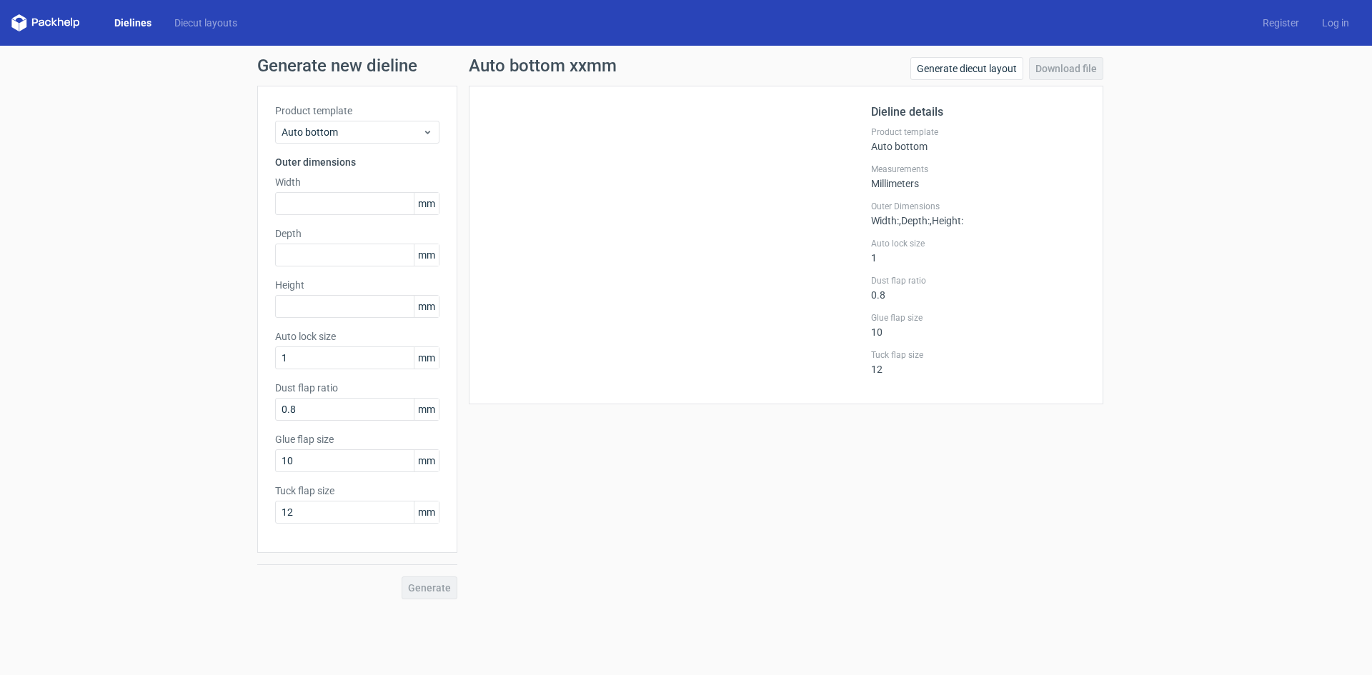
click at [132, 26] on link "Dielines" at bounding box center [133, 23] width 60 height 14
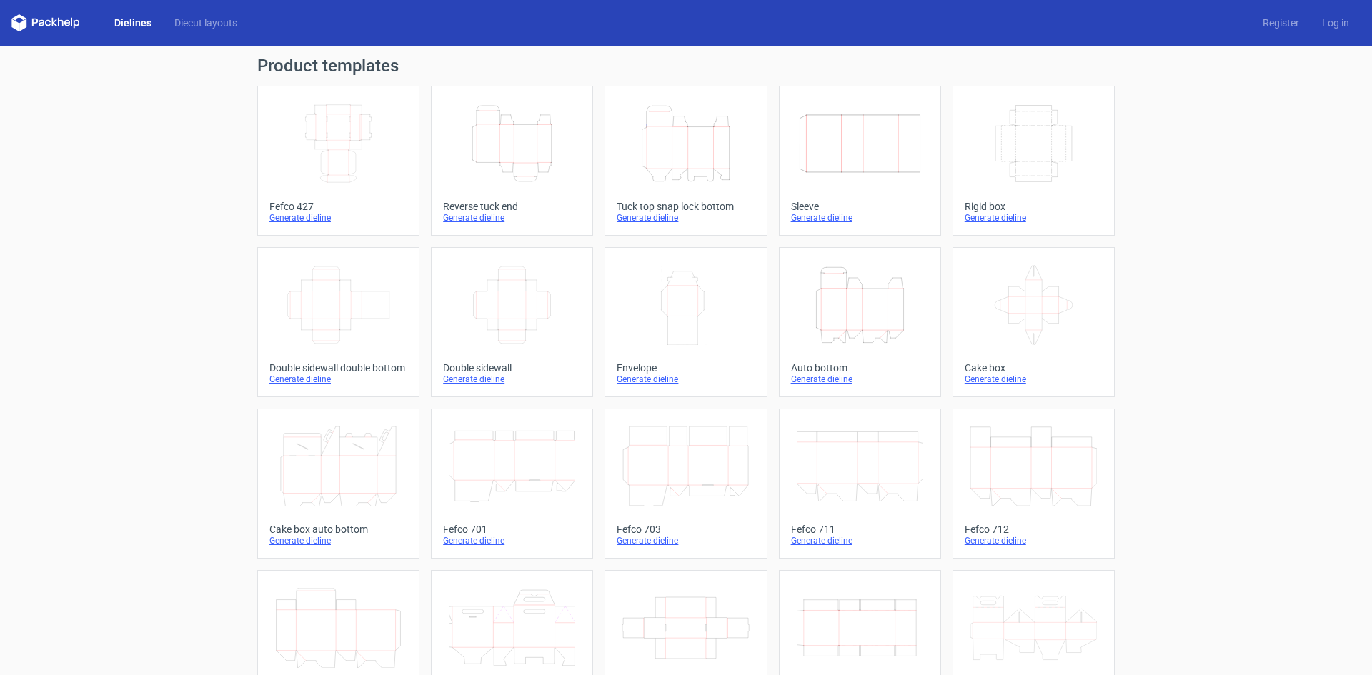
click at [389, 177] on icon "Width Depth Height" at bounding box center [338, 144] width 126 height 80
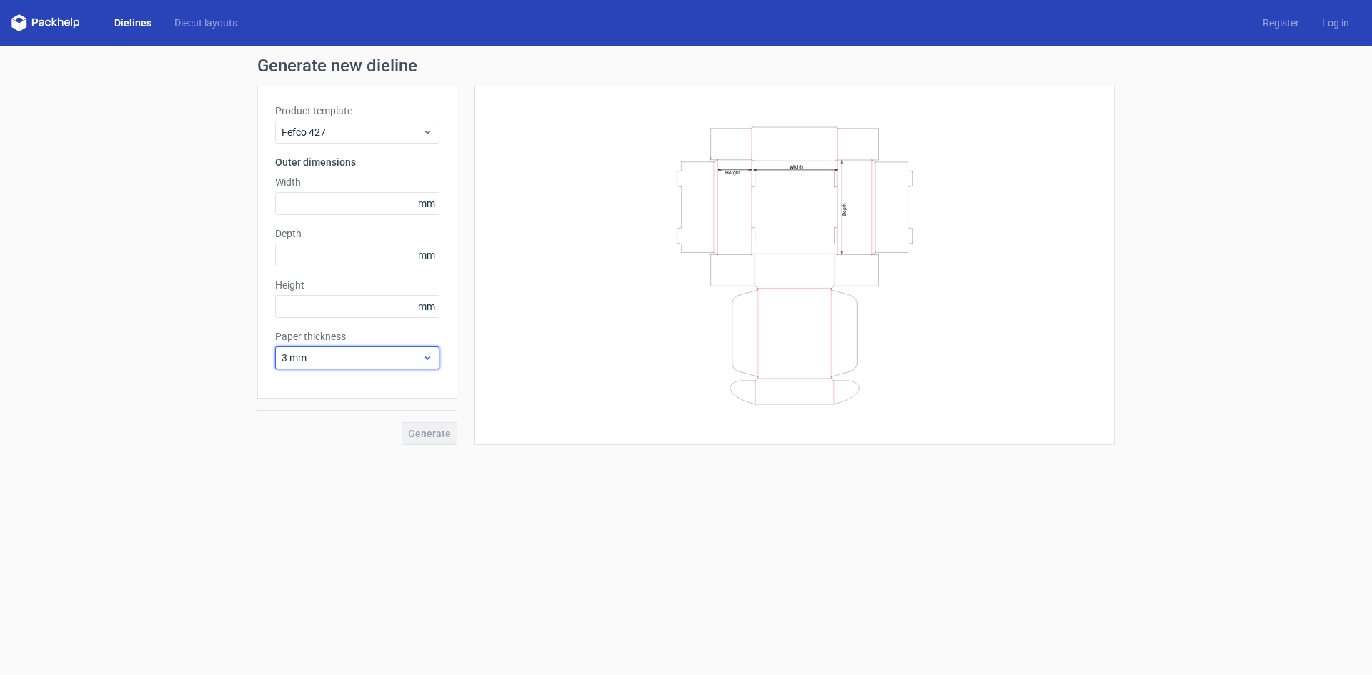
click at [330, 363] on span "3 mm" at bounding box center [352, 358] width 141 height 14
click at [335, 394] on div "0.4 mm" at bounding box center [357, 389] width 153 height 23
click at [332, 184] on label "Width" at bounding box center [357, 182] width 164 height 14
click at [327, 197] on input "text" at bounding box center [357, 203] width 164 height 23
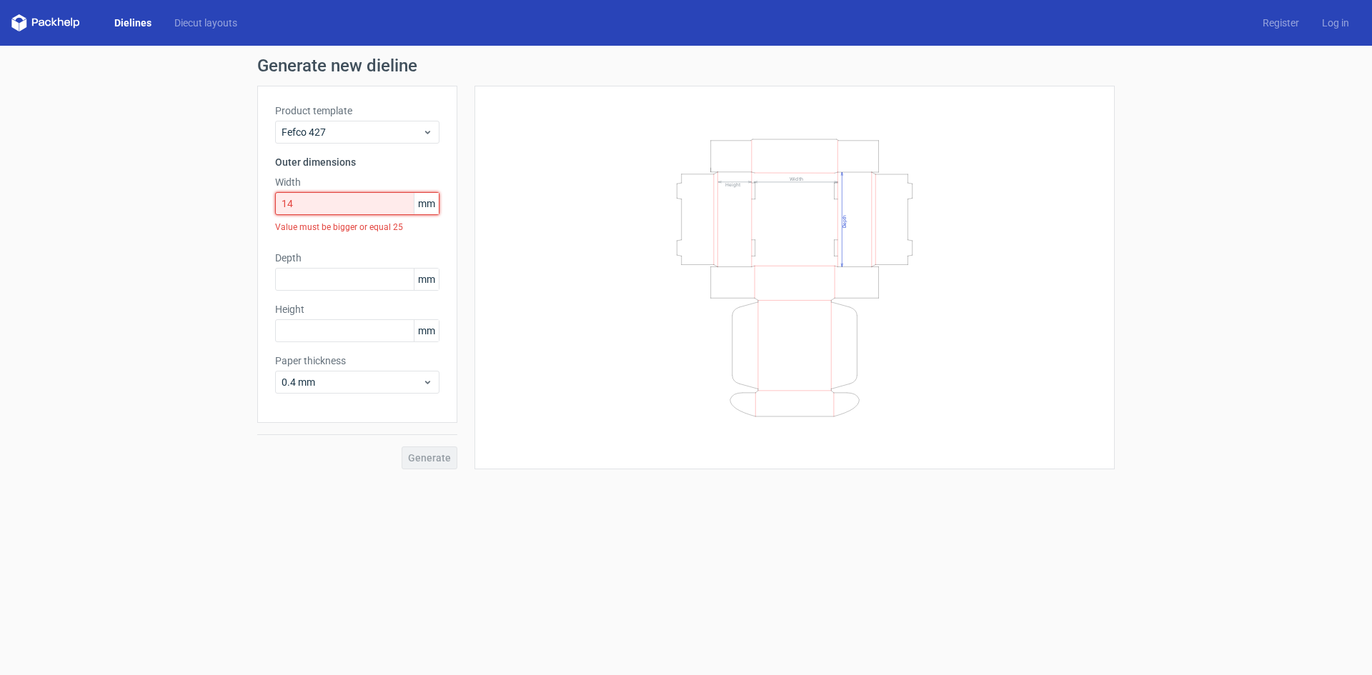
click at [327, 197] on input "14" at bounding box center [357, 203] width 164 height 23
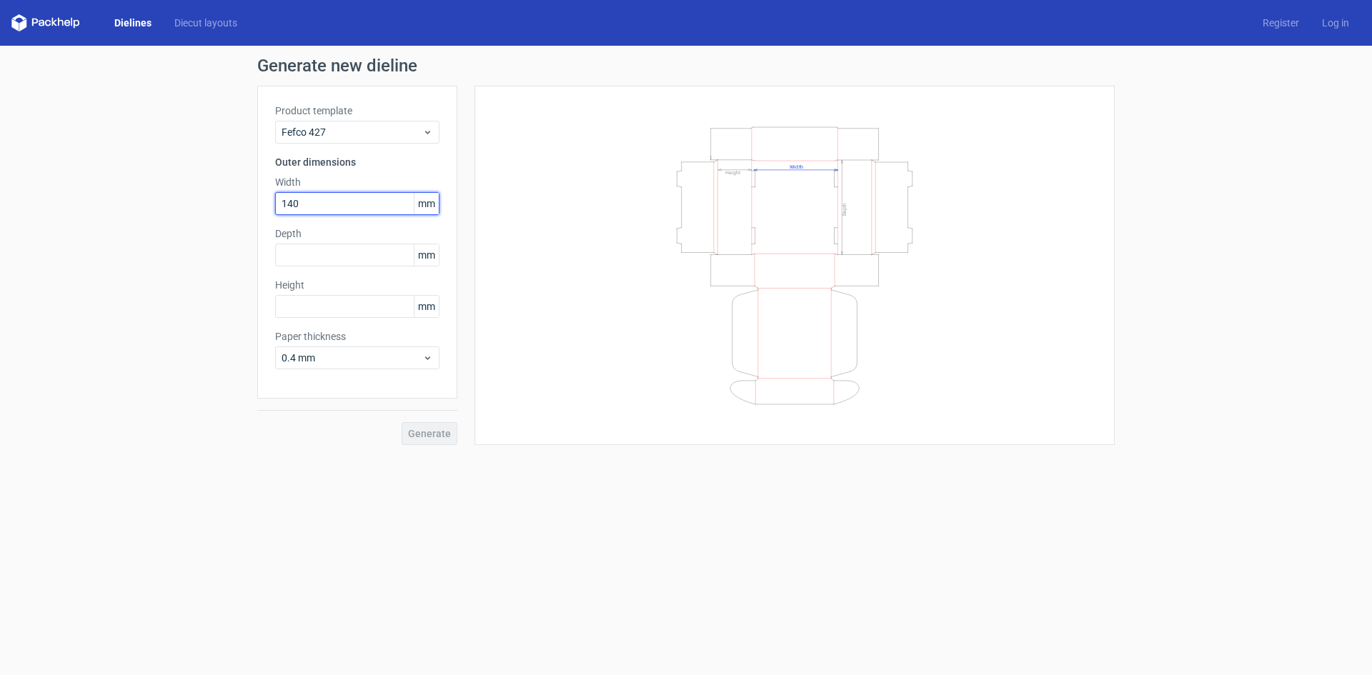
type input "140"
type input "120"
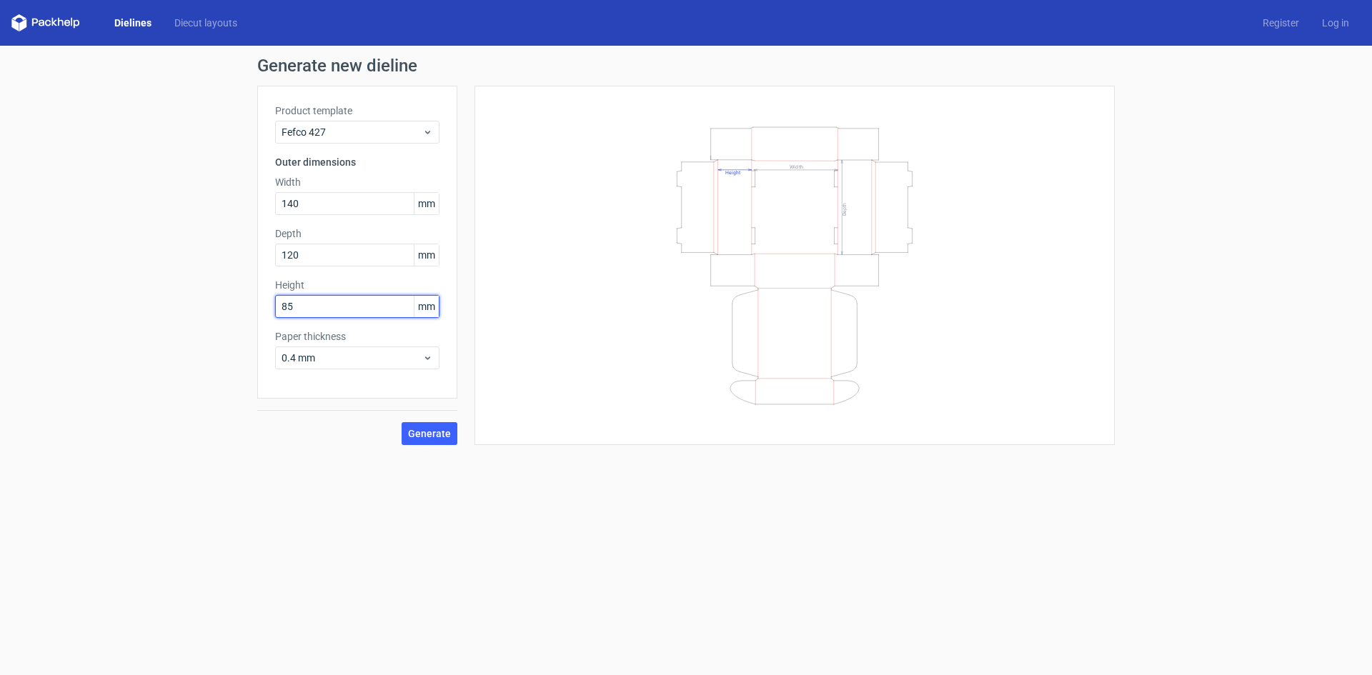
type input "85"
click at [425, 426] on button "Generate" at bounding box center [430, 433] width 56 height 23
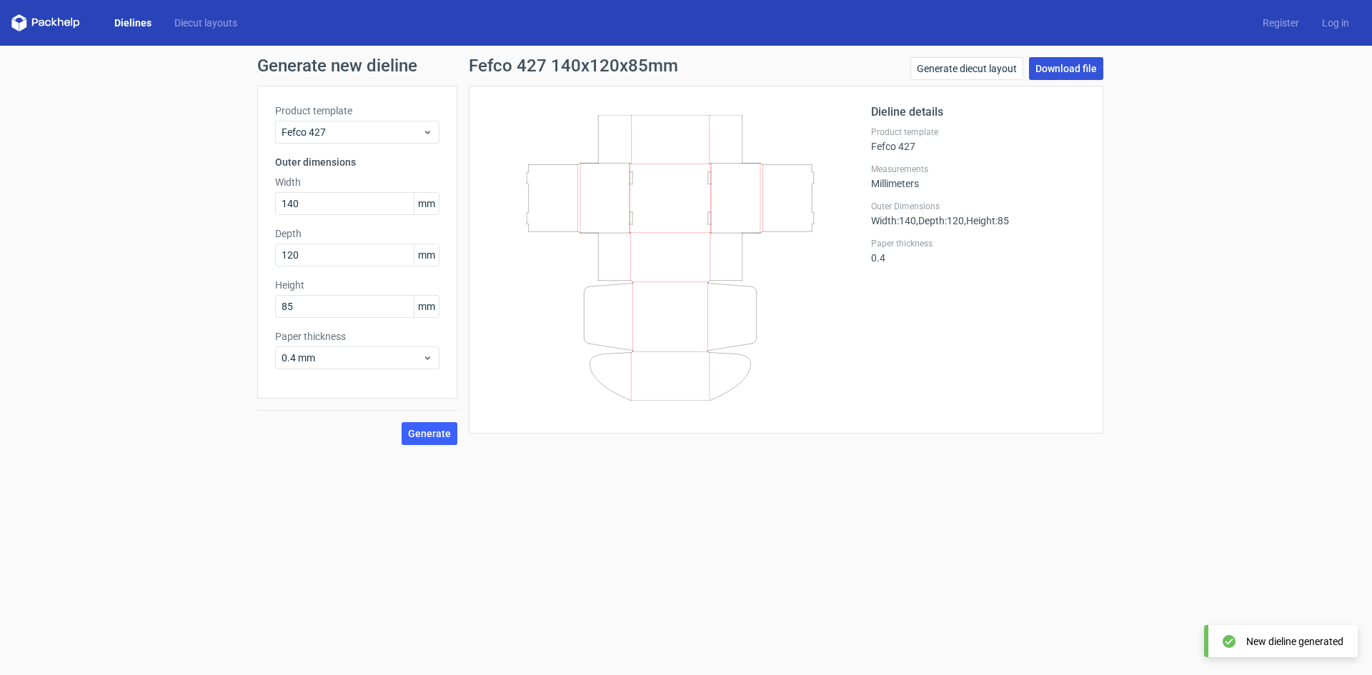
click at [1077, 59] on link "Download file" at bounding box center [1066, 68] width 74 height 23
drag, startPoint x: 379, startPoint y: 211, endPoint x: 37, endPoint y: 235, distance: 342.4
click at [29, 220] on div "Generate new dieline Product template Fefco 427 Outer dimensions Width 140 mm D…" at bounding box center [686, 251] width 1372 height 411
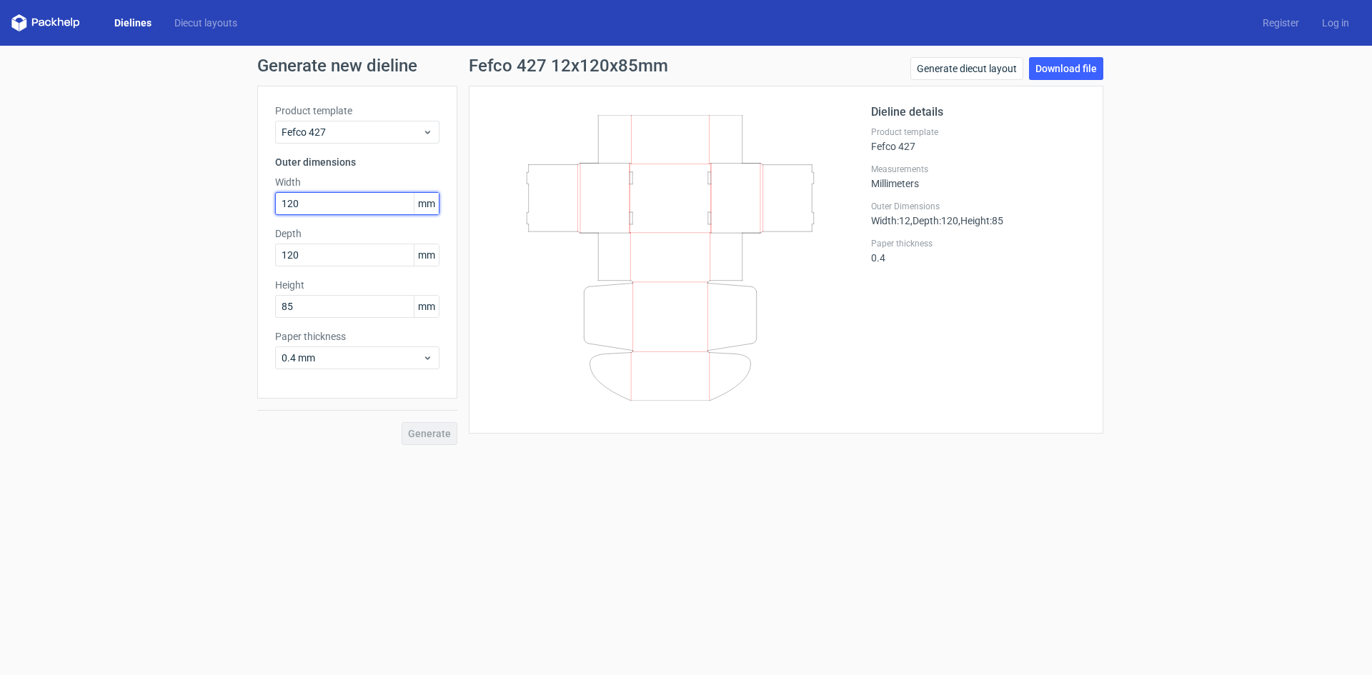
type input "120"
type input "140"
click at [445, 435] on span "Generate" at bounding box center [429, 434] width 43 height 10
